Goal: Task Accomplishment & Management: Manage account settings

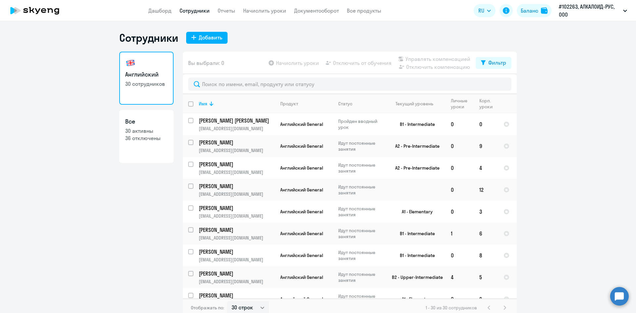
select select "30"
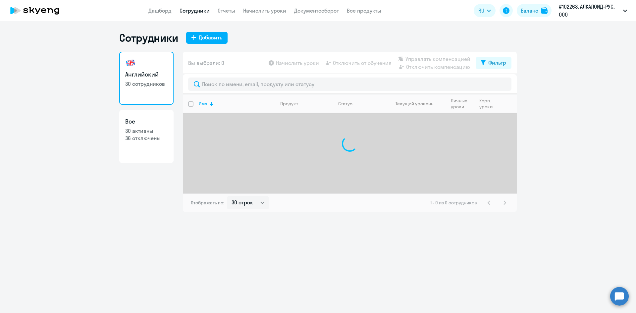
select select "30"
click at [247, 10] on link "Начислить уроки" at bounding box center [264, 10] width 43 height 7
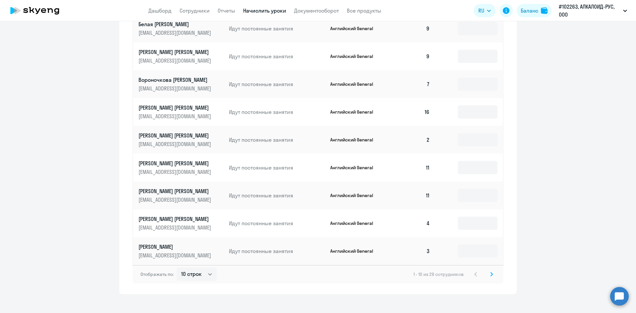
scroll to position [360, 0]
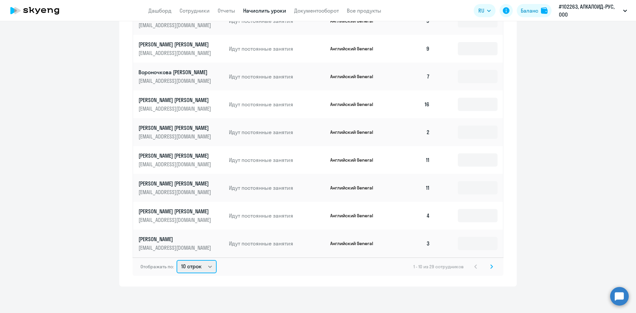
click at [195, 265] on select "10 строк 30 строк 50 строк" at bounding box center [197, 266] width 40 height 13
select select "50"
click at [177, 260] on select "10 строк 30 строк 50 строк" at bounding box center [197, 266] width 40 height 13
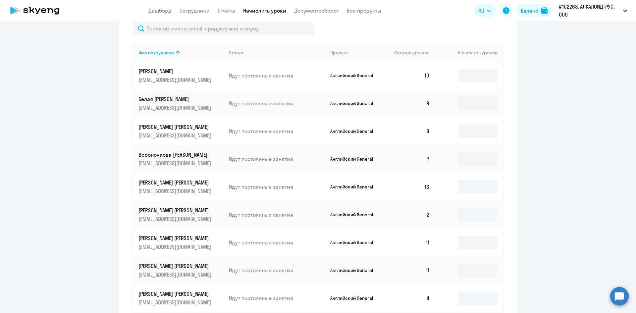
scroll to position [167, 0]
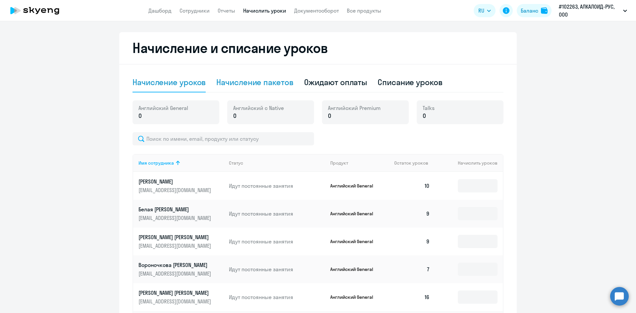
click at [247, 85] on div "Начисление пакетов" at bounding box center [254, 82] width 77 height 11
select select "10"
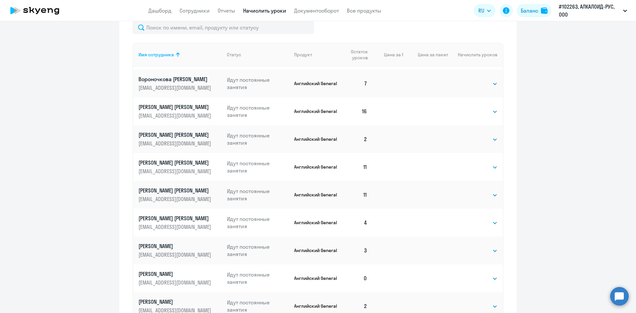
scroll to position [99, 0]
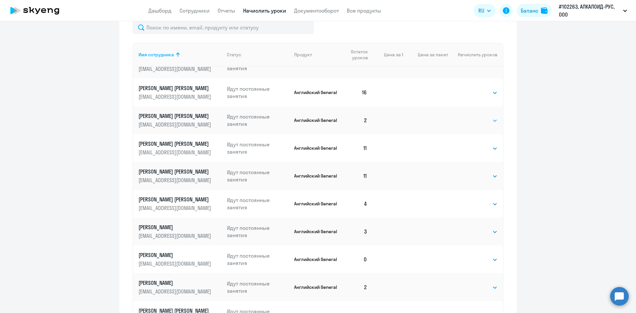
click at [472, 120] on select "Выбрать 4 8 16 32 64 96 128" at bounding box center [484, 121] width 27 height 8
select select "4"
click at [471, 117] on select "Выбрать 4 8 16 32 64 96 128" at bounding box center [484, 121] width 27 height 8
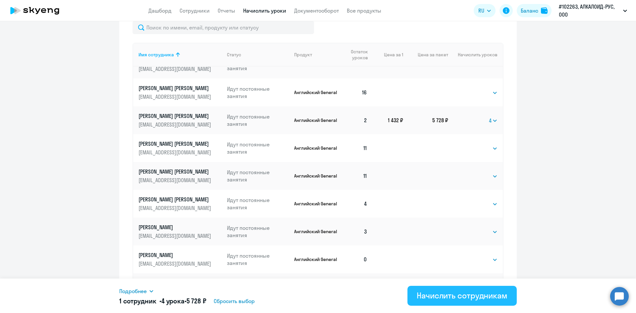
click at [427, 293] on div "Начислить сотрудникам" at bounding box center [462, 295] width 91 height 11
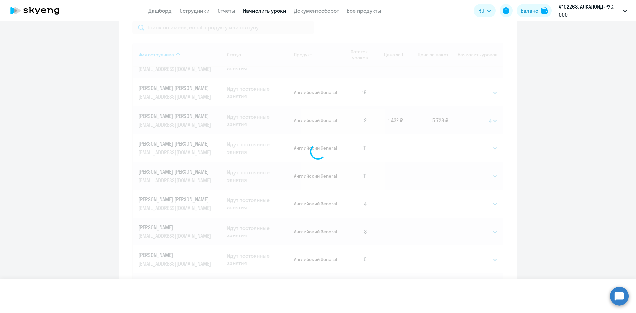
select select
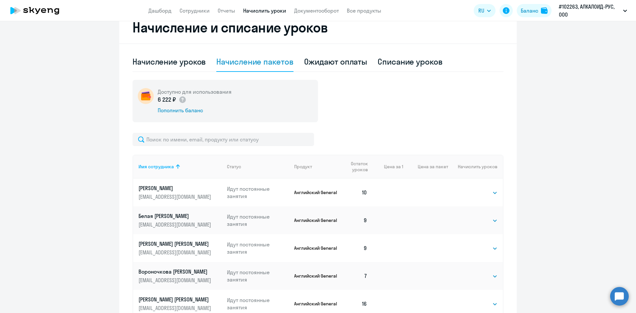
scroll to position [155, 0]
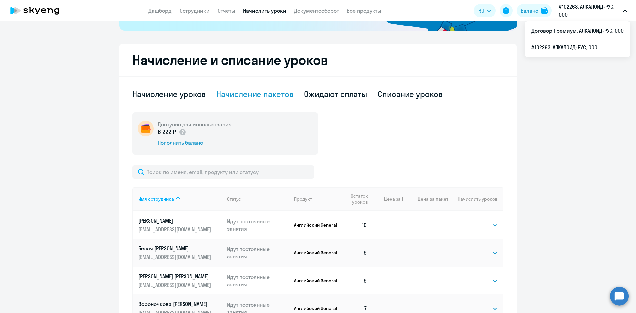
click at [575, 11] on p "#102263, АЛКАЛОИД-РУС, ООО" at bounding box center [590, 11] width 62 height 16
click at [567, 28] on li "Договор Премиум, АЛКАЛОИД-РУС, ООО" at bounding box center [578, 31] width 106 height 17
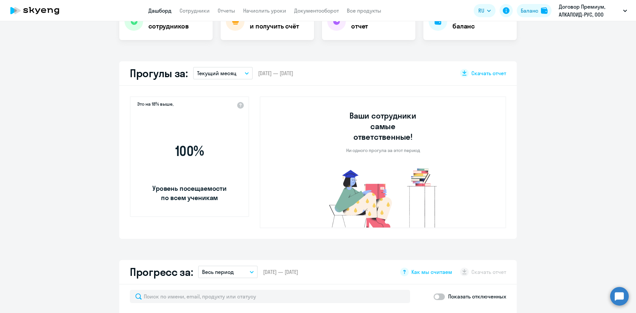
scroll to position [201, 0]
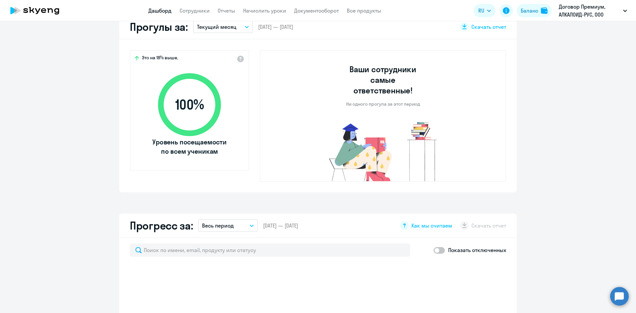
select select "30"
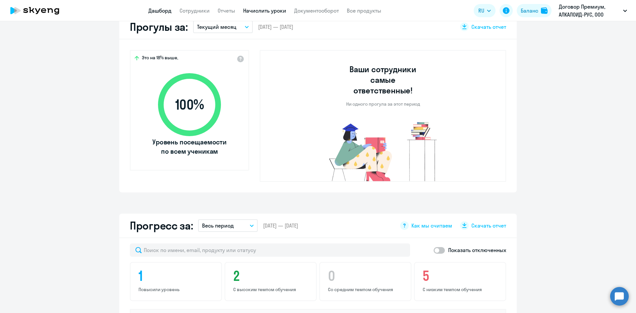
click at [263, 9] on link "Начислить уроки" at bounding box center [264, 10] width 43 height 7
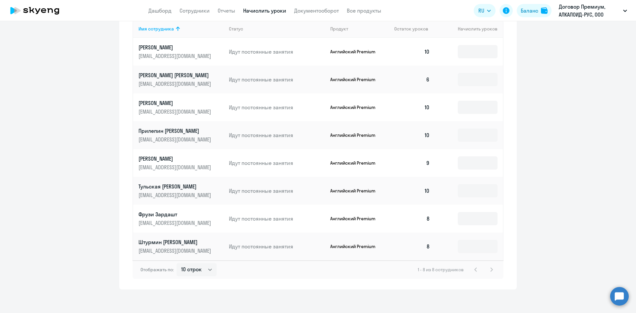
scroll to position [304, 0]
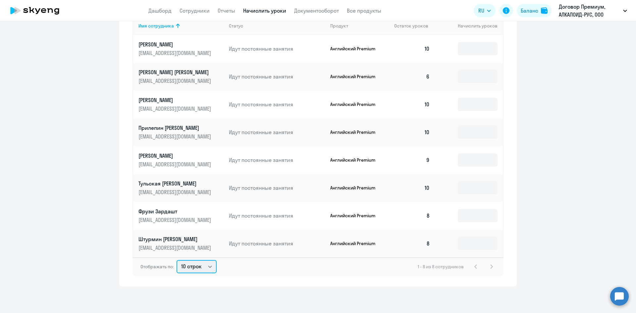
click at [199, 268] on select "10 строк 30 строк 50 строк" at bounding box center [197, 266] width 40 height 13
select select "30"
click at [177, 260] on select "10 строк 30 строк 50 строк" at bounding box center [197, 266] width 40 height 13
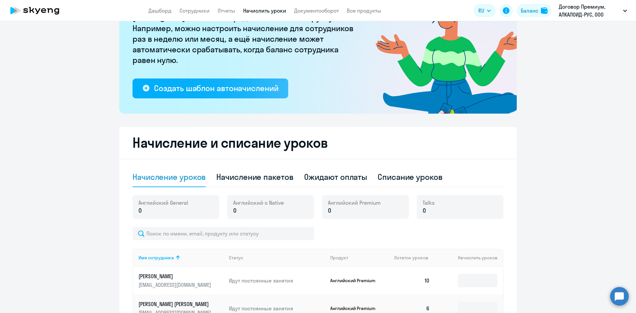
scroll to position [39, 0]
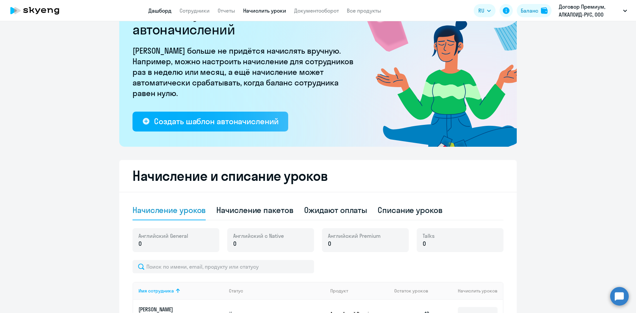
click at [160, 11] on link "Дашборд" at bounding box center [160, 10] width 23 height 7
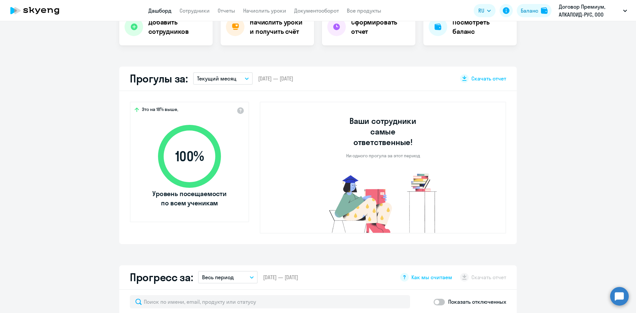
scroll to position [185, 0]
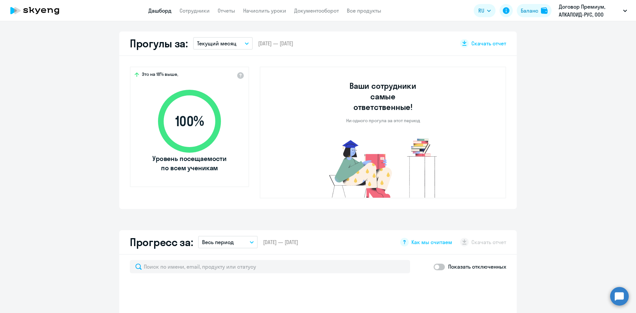
select select "30"
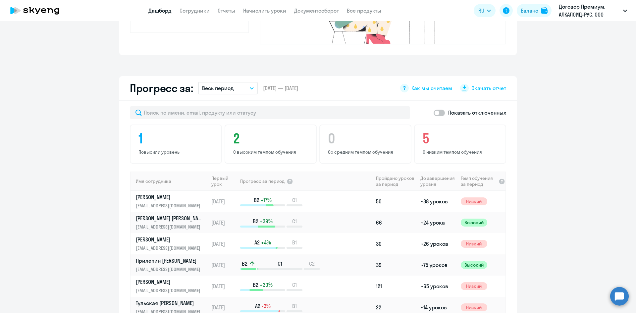
scroll to position [284, 0]
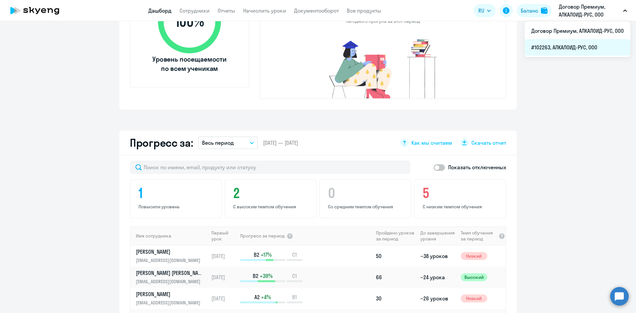
click at [558, 46] on li "#102263, АЛКАЛОИД-РУС, ООО" at bounding box center [578, 47] width 106 height 17
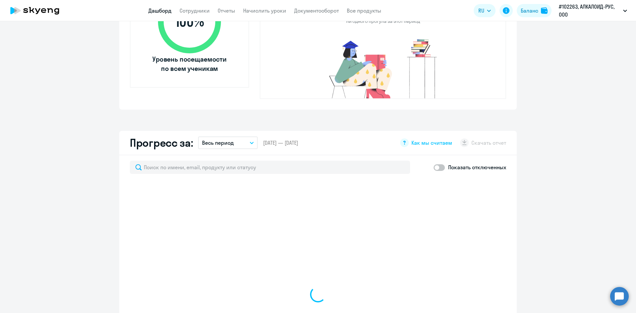
select select "30"
